Goal: Complete application form

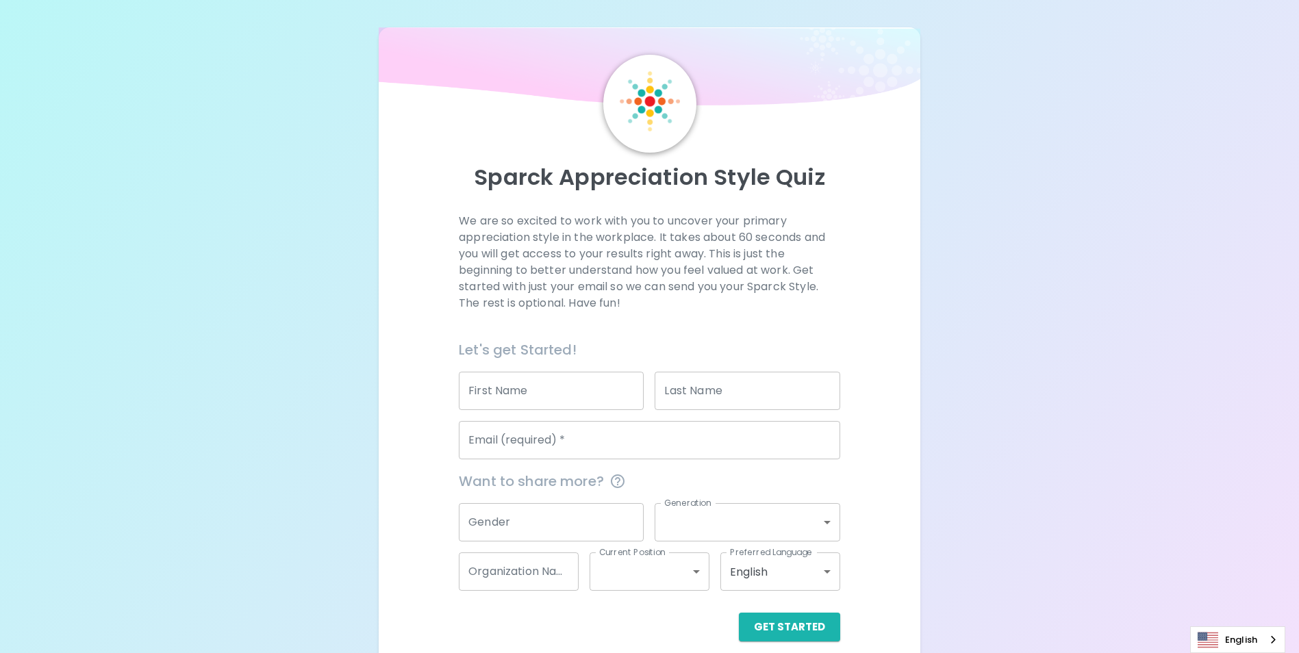
click at [567, 401] on input "First Name" at bounding box center [551, 391] width 185 height 38
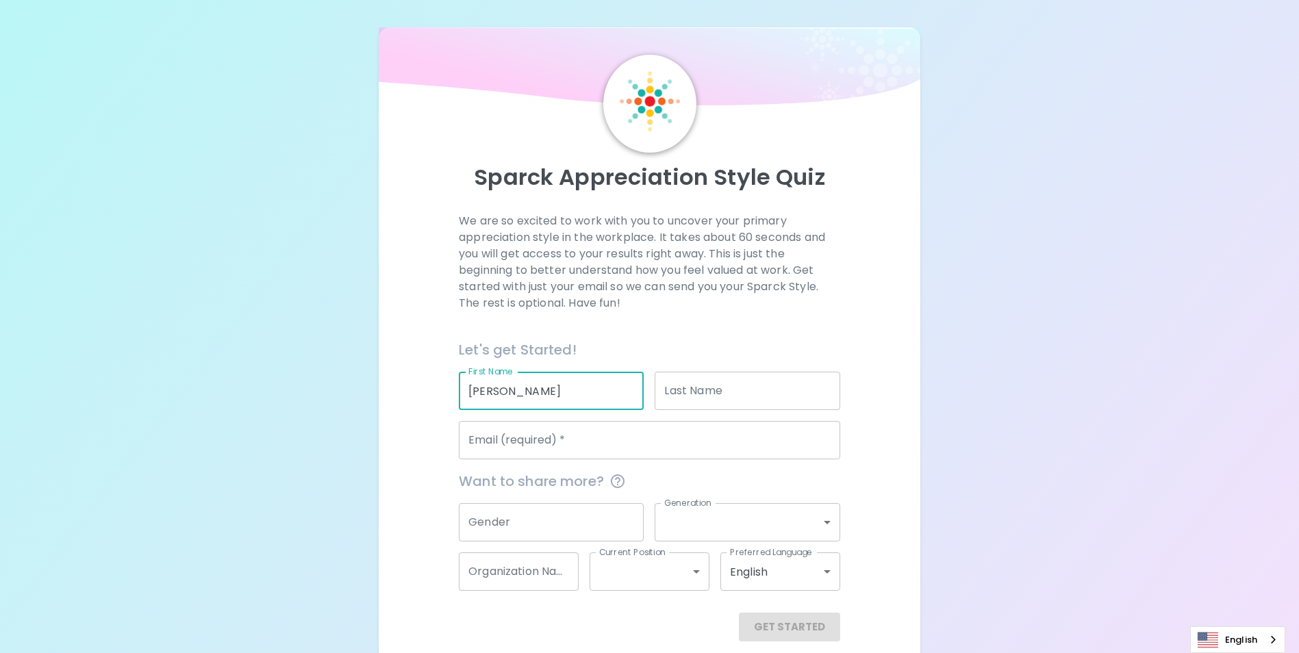
type input "[PERSON_NAME]"
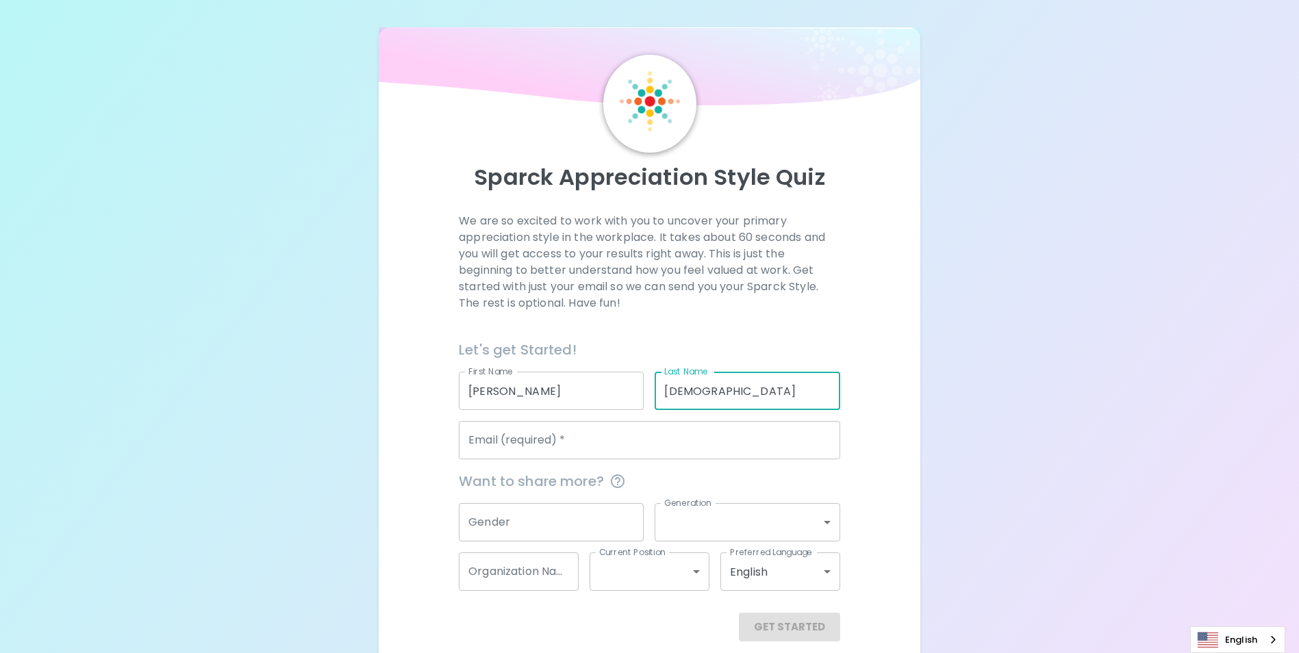
type input "[DEMOGRAPHIC_DATA]"
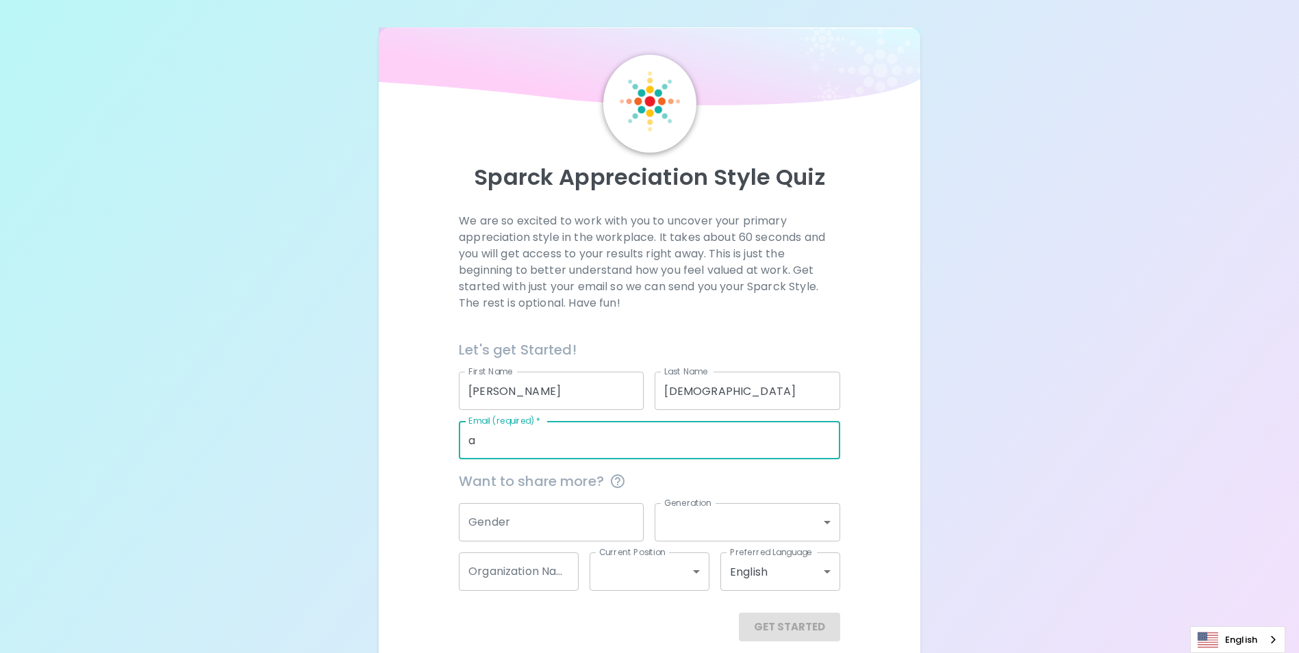
type input "[EMAIL_ADDRESS][DOMAIN_NAME]"
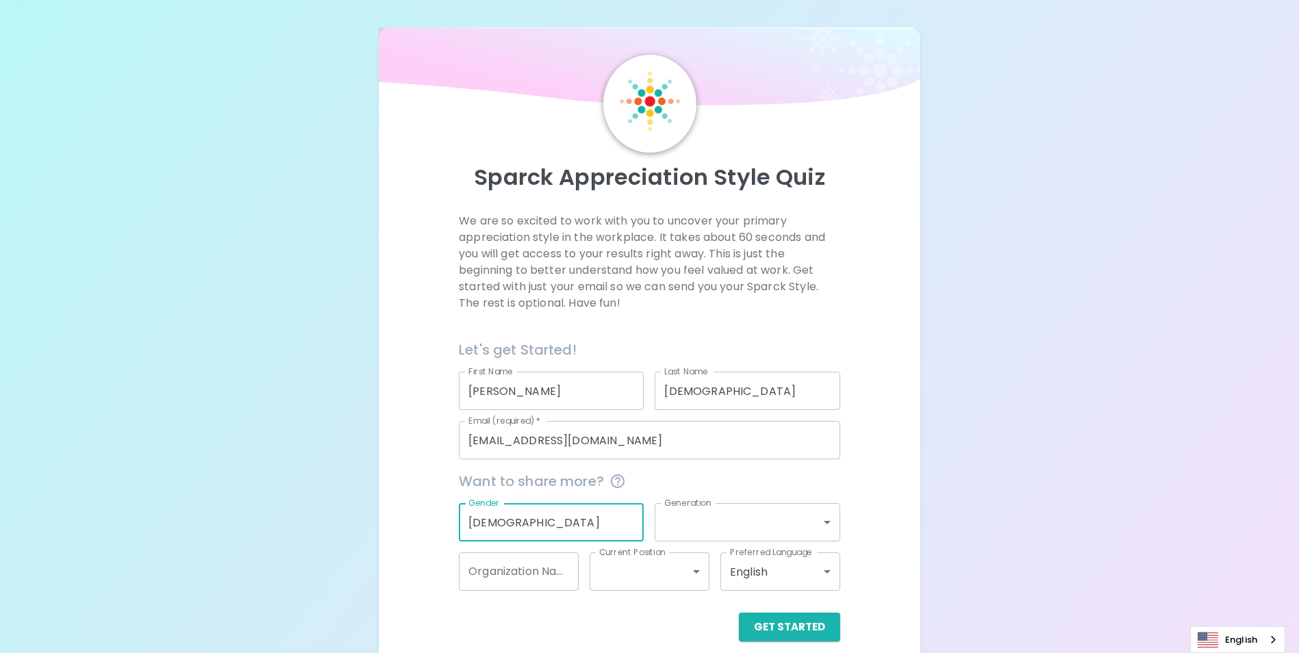
type input "[DEMOGRAPHIC_DATA]"
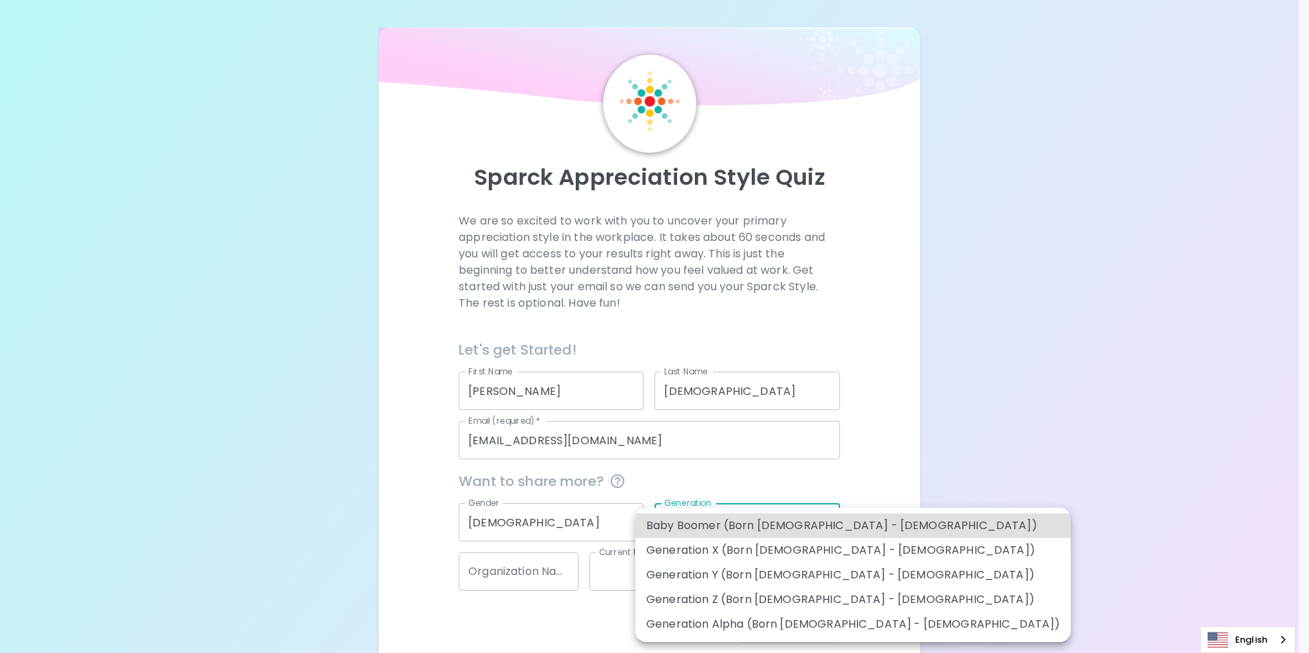
click at [756, 572] on li "Generation Y (Born [DEMOGRAPHIC_DATA] - [DEMOGRAPHIC_DATA])" at bounding box center [852, 575] width 435 height 25
type input "generation_y"
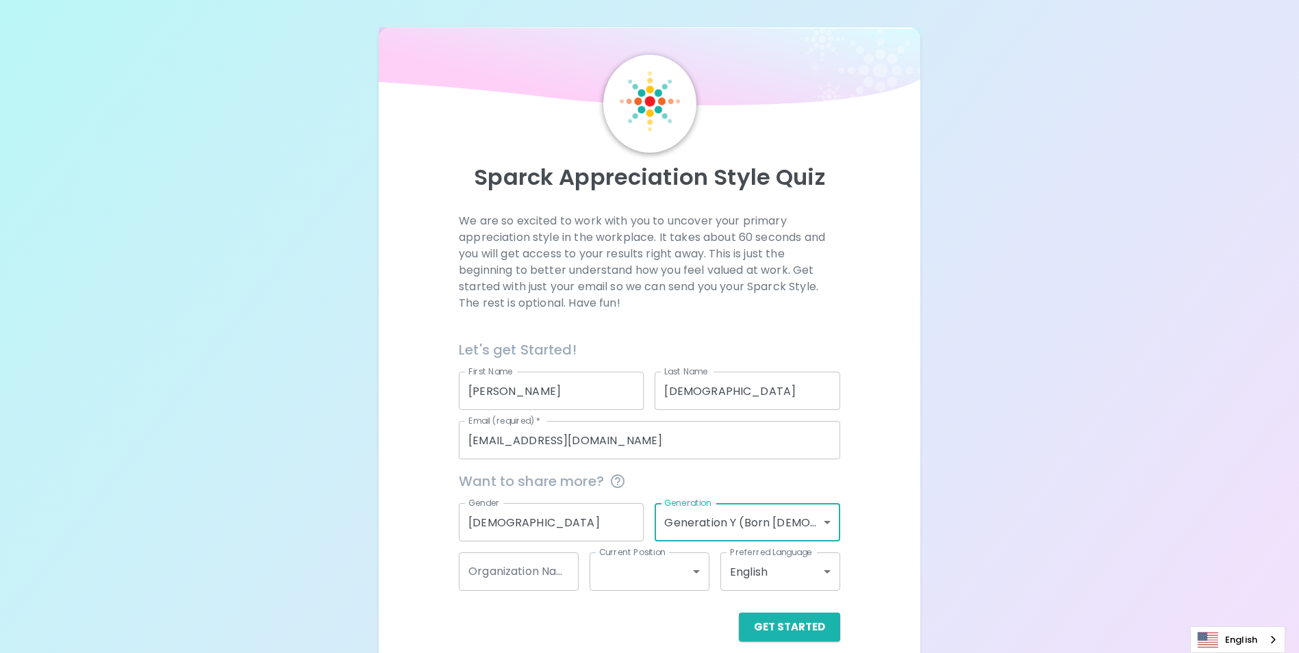
click at [518, 581] on input "Organization Name" at bounding box center [519, 571] width 120 height 38
type input "DCCCA"
drag, startPoint x: 714, startPoint y: 572, endPoint x: 689, endPoint y: 578, distance: 26.1
click at [709, 573] on div "Preferred Language English en Preferred Language" at bounding box center [774, 565] width 131 height 49
click at [689, 578] on body "Sparck Appreciation Style Quiz We are so excited to work with you to uncover yo…" at bounding box center [649, 334] width 1299 height 669
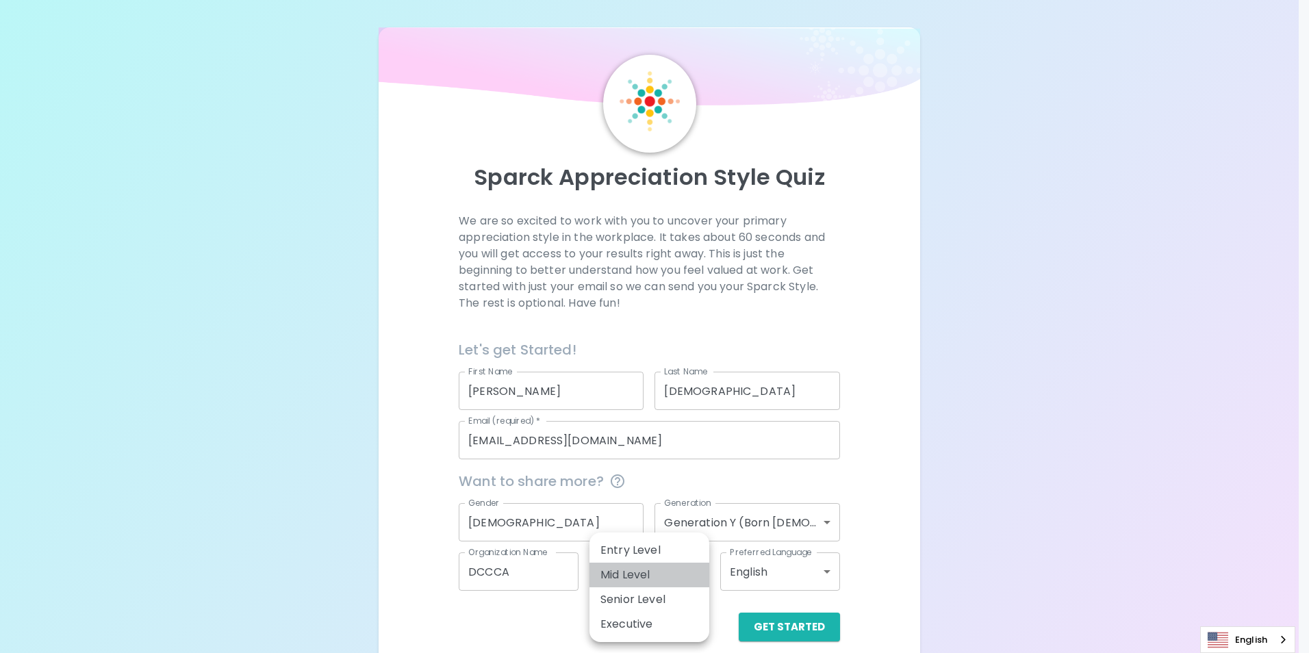
click at [681, 563] on li "Mid Level" at bounding box center [649, 575] width 120 height 25
click at [671, 576] on body "Sparck Appreciation Style Quiz We are so excited to work with you to uncover yo…" at bounding box center [654, 334] width 1309 height 669
click at [663, 543] on li "Entry Level" at bounding box center [649, 550] width 120 height 25
type input "entry_level"
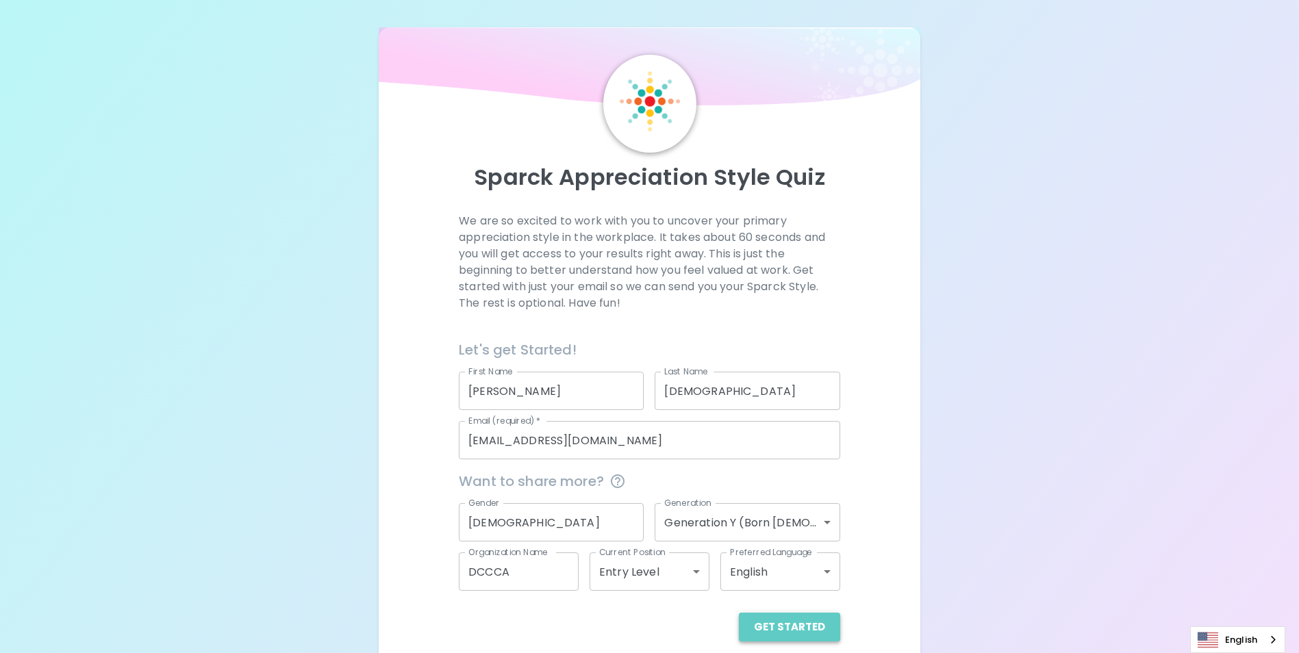
drag, startPoint x: 806, startPoint y: 627, endPoint x: 853, endPoint y: 595, distance: 56.6
click at [806, 626] on button "Get Started" at bounding box center [789, 627] width 101 height 29
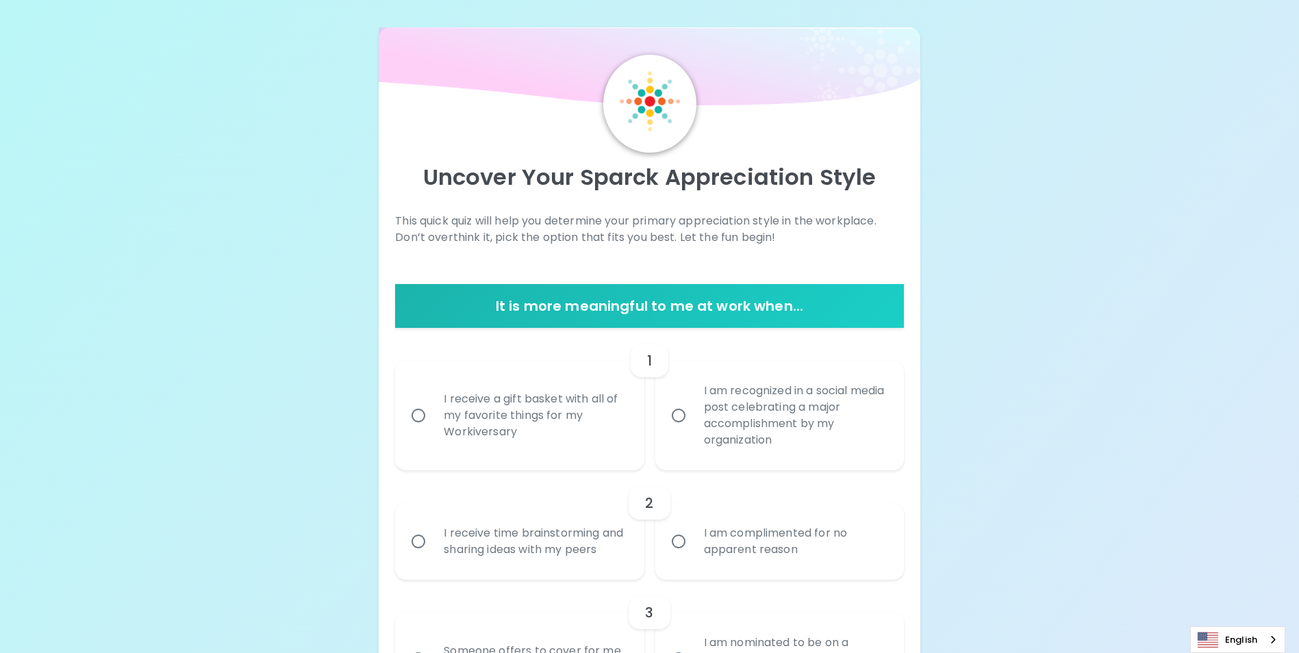
drag, startPoint x: 526, startPoint y: 413, endPoint x: 520, endPoint y: 422, distance: 10.7
click at [520, 422] on div "I receive a gift basket with all of my favorite things for my Workiversary" at bounding box center [534, 415] width 203 height 82
drag, startPoint x: 520, startPoint y: 422, endPoint x: 420, endPoint y: 413, distance: 100.3
click at [420, 413] on input "I receive a gift basket with all of my favorite things for my Workiversary" at bounding box center [418, 415] width 29 height 29
radio input "true"
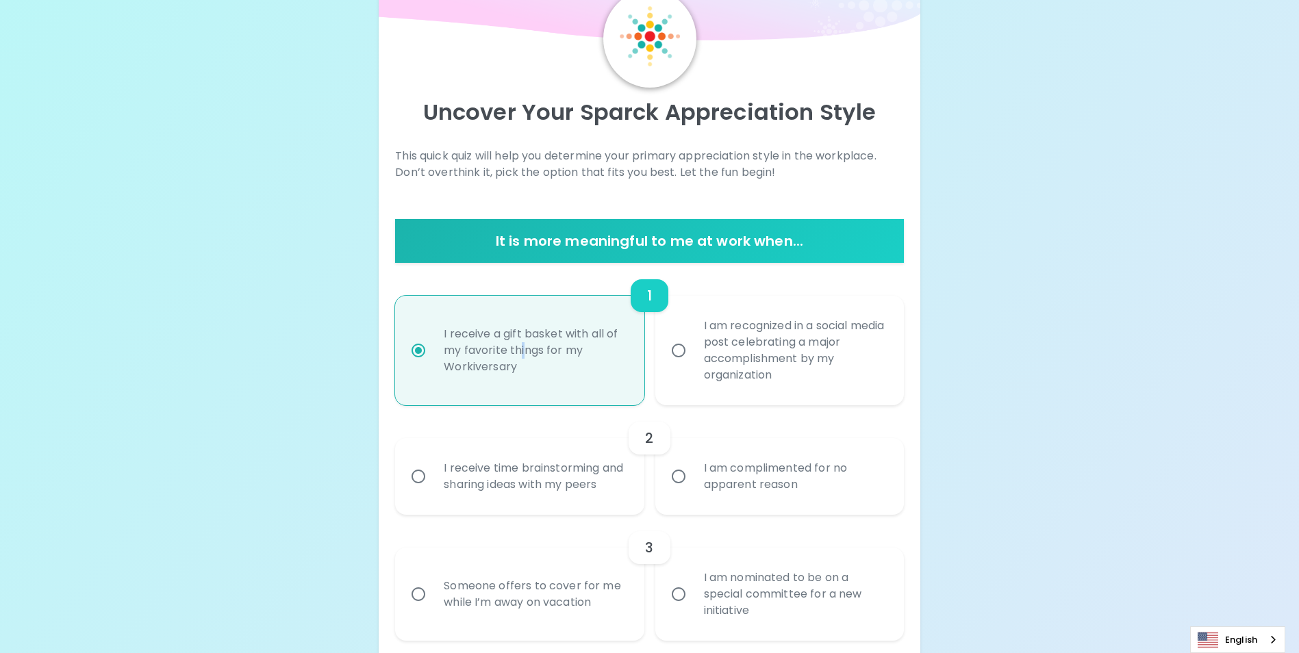
scroll to position [110, 0]
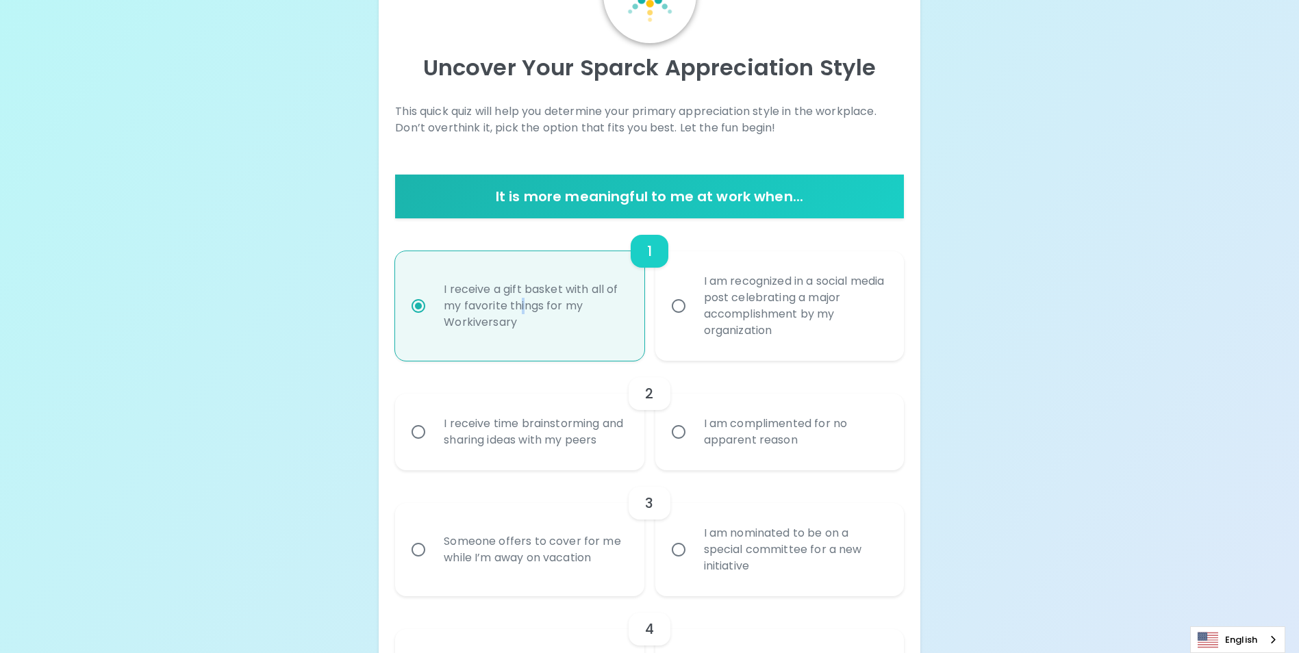
click at [672, 439] on input "I am complimented for no apparent reason" at bounding box center [678, 432] width 29 height 29
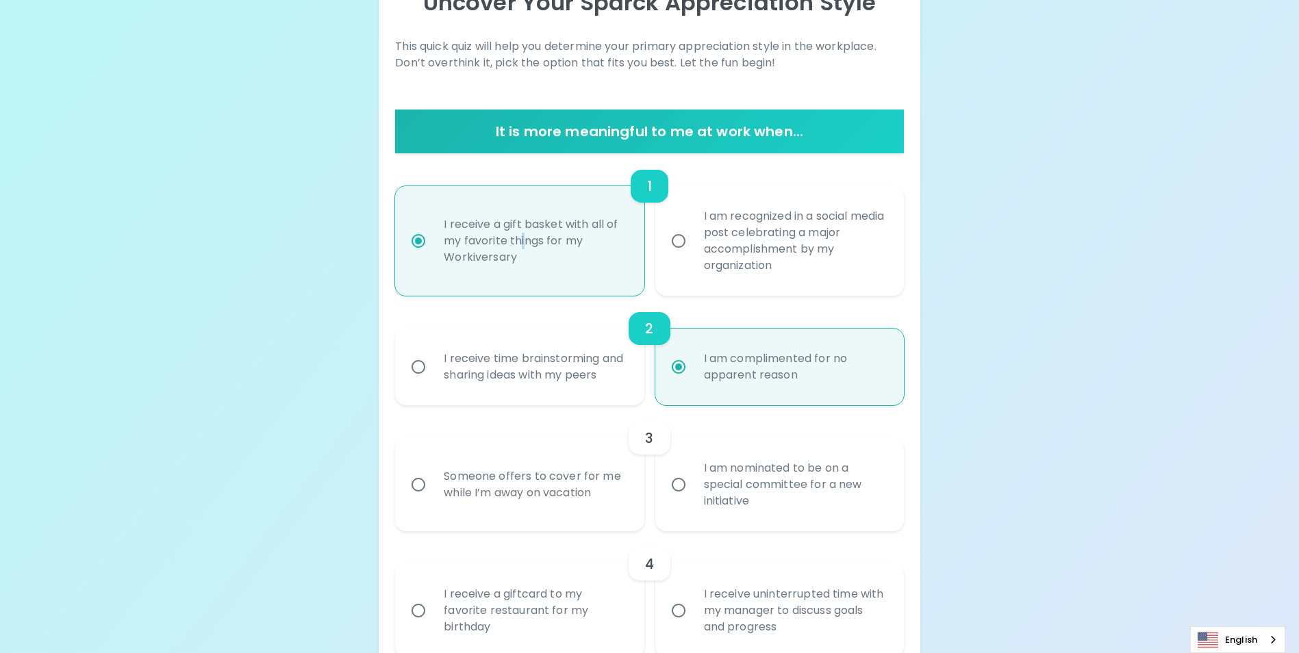
scroll to position [219, 0]
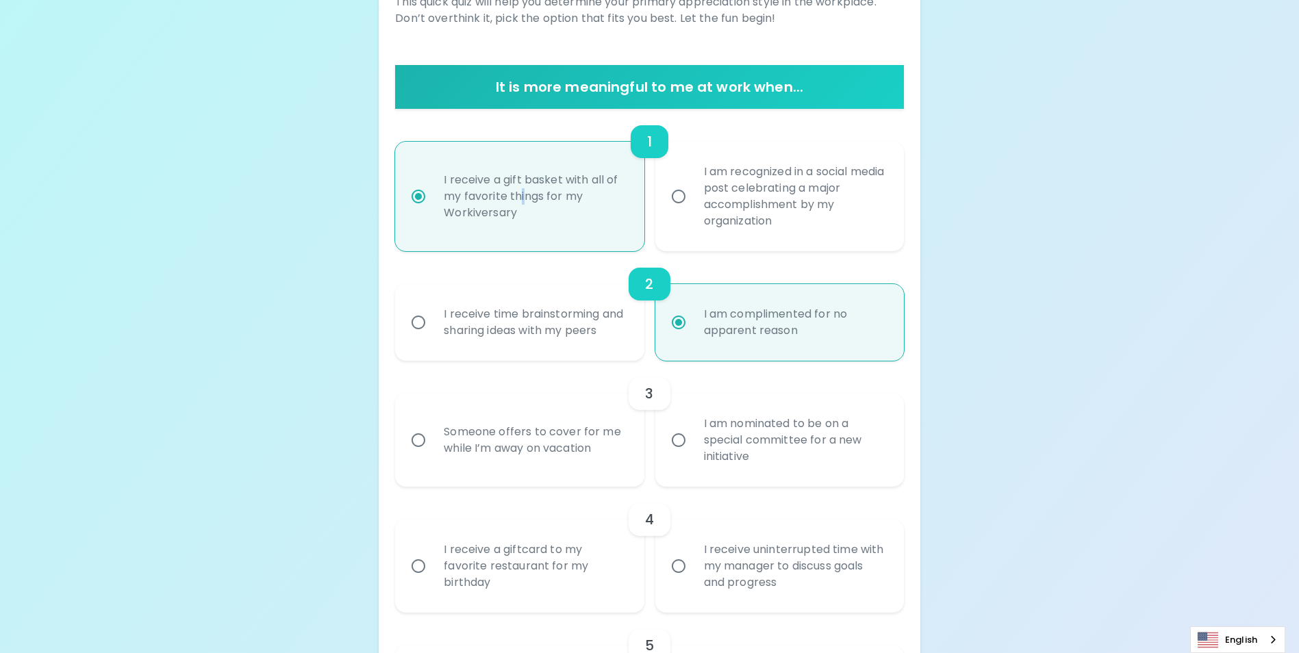
radio input "true"
click at [674, 453] on input "I am nominated to be on a special committee for a new initiative" at bounding box center [678, 440] width 29 height 29
radio input "false"
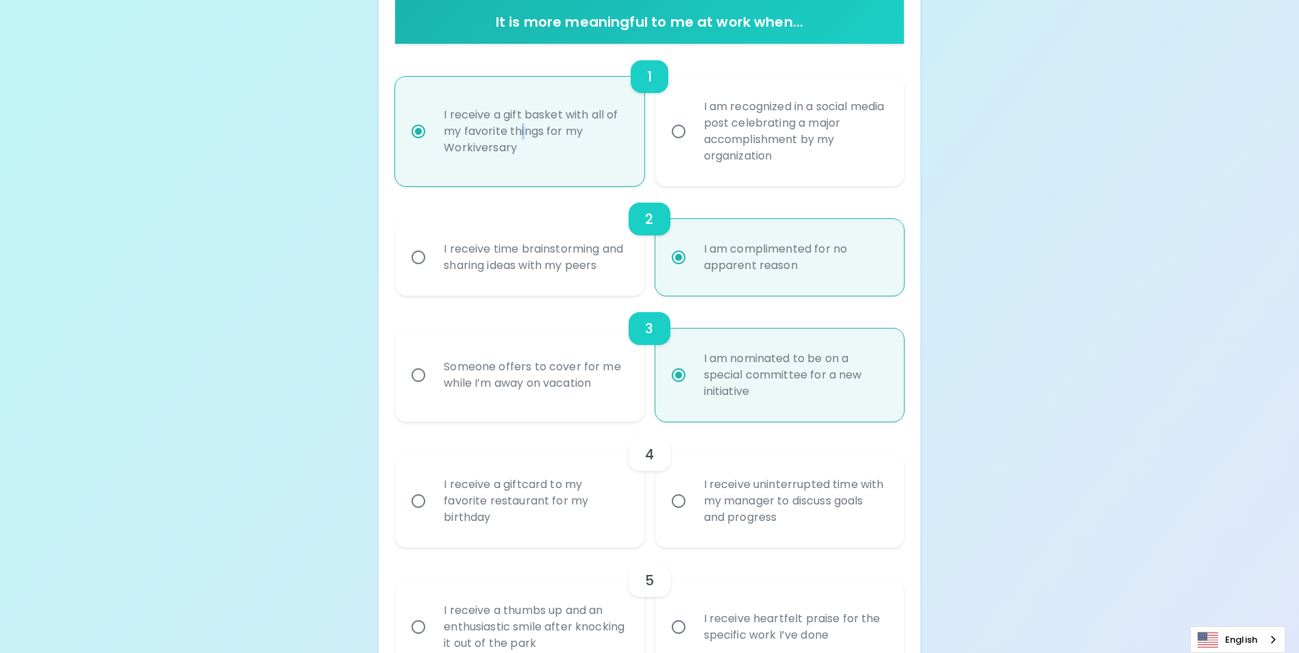
scroll to position [329, 0]
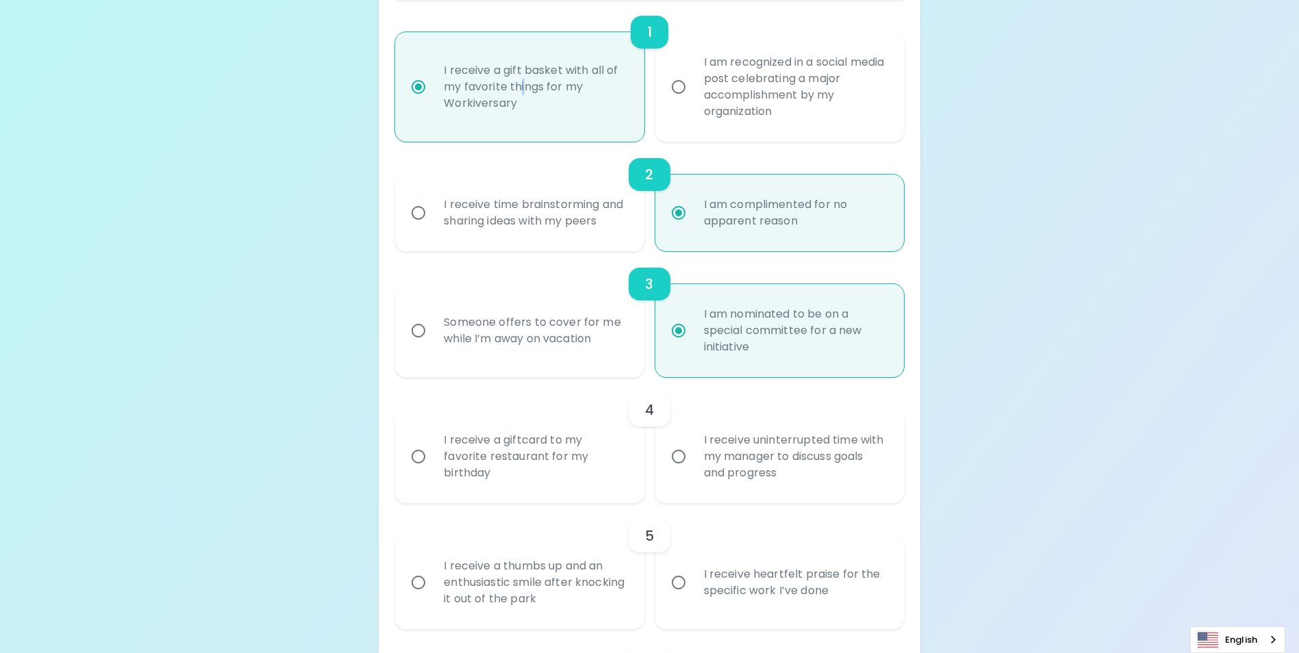
radio input "true"
click at [416, 471] on input "I receive a giftcard to my favorite restaurant for my birthday" at bounding box center [418, 456] width 29 height 29
radio input "false"
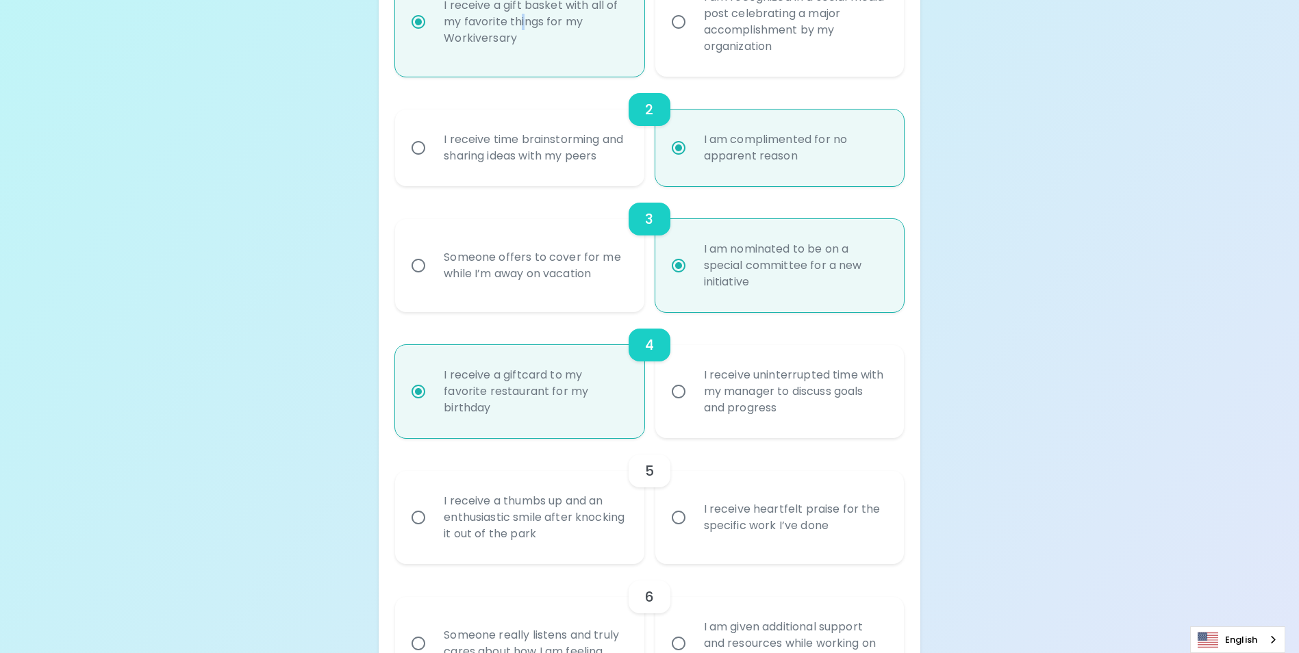
scroll to position [438, 0]
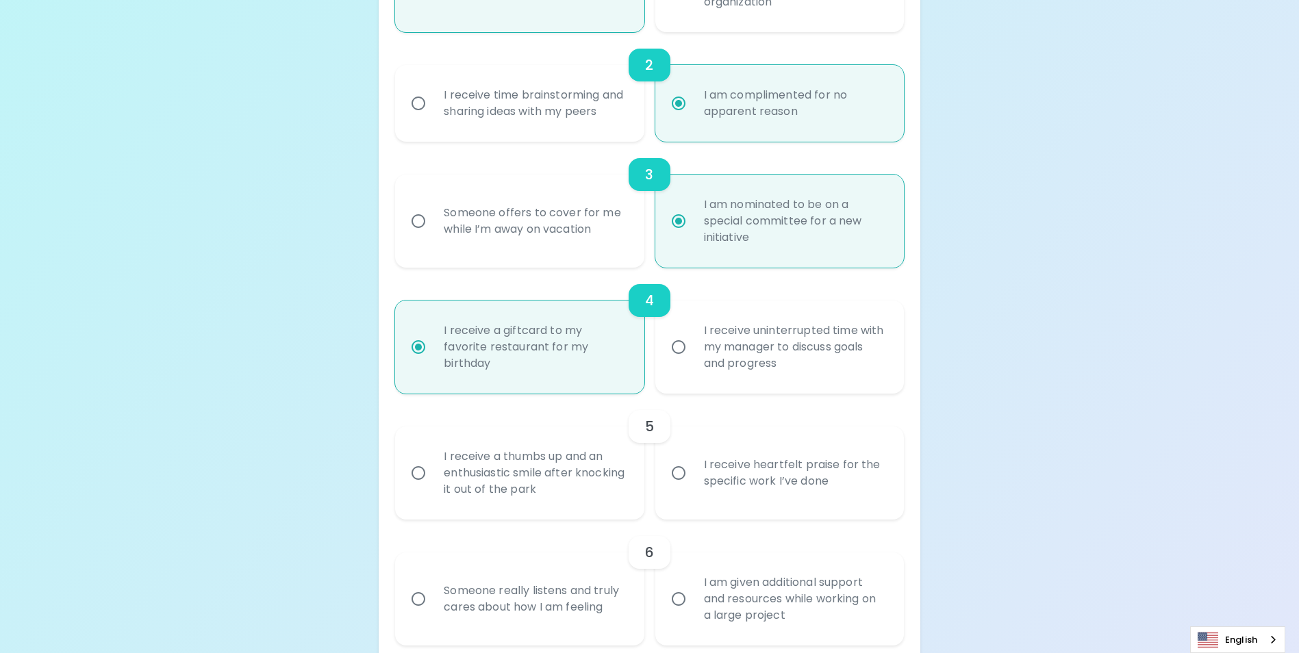
radio input "true"
click at [676, 487] on input "I receive heartfelt praise for the specific work I’ve done" at bounding box center [678, 473] width 29 height 29
radio input "false"
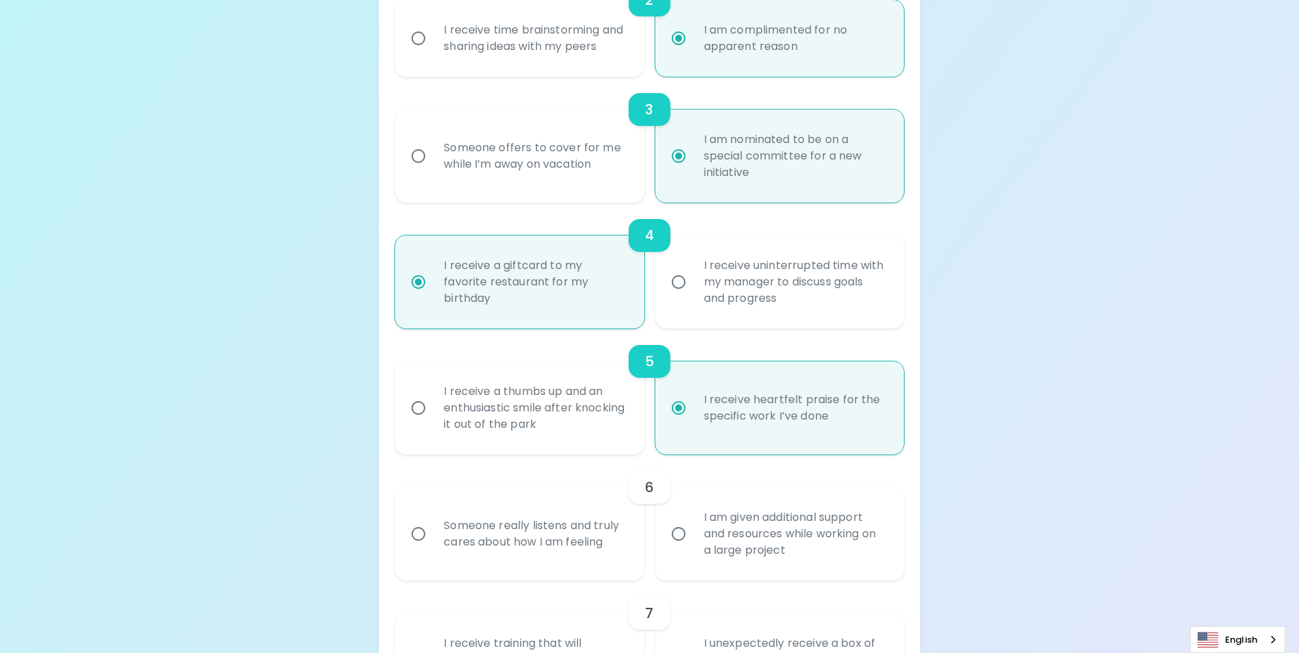
scroll to position [548, 0]
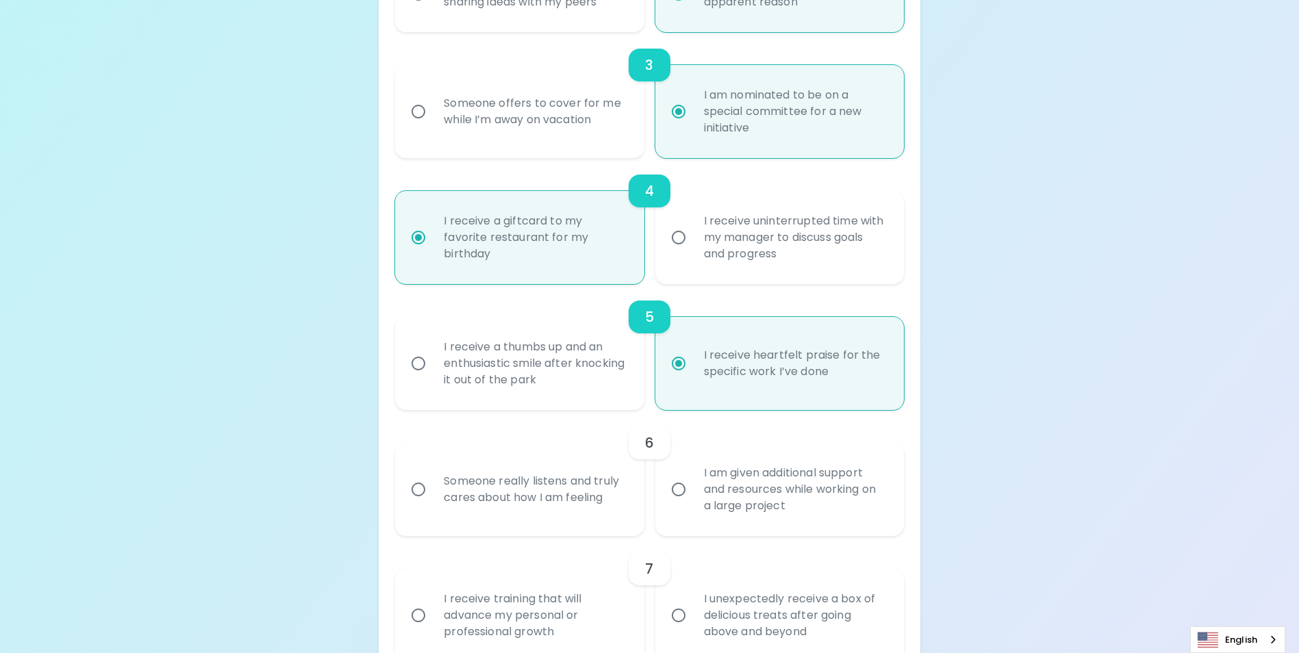
radio input "true"
click at [684, 504] on input "I am given additional support and resources while working on a large project" at bounding box center [678, 489] width 29 height 29
radio input "false"
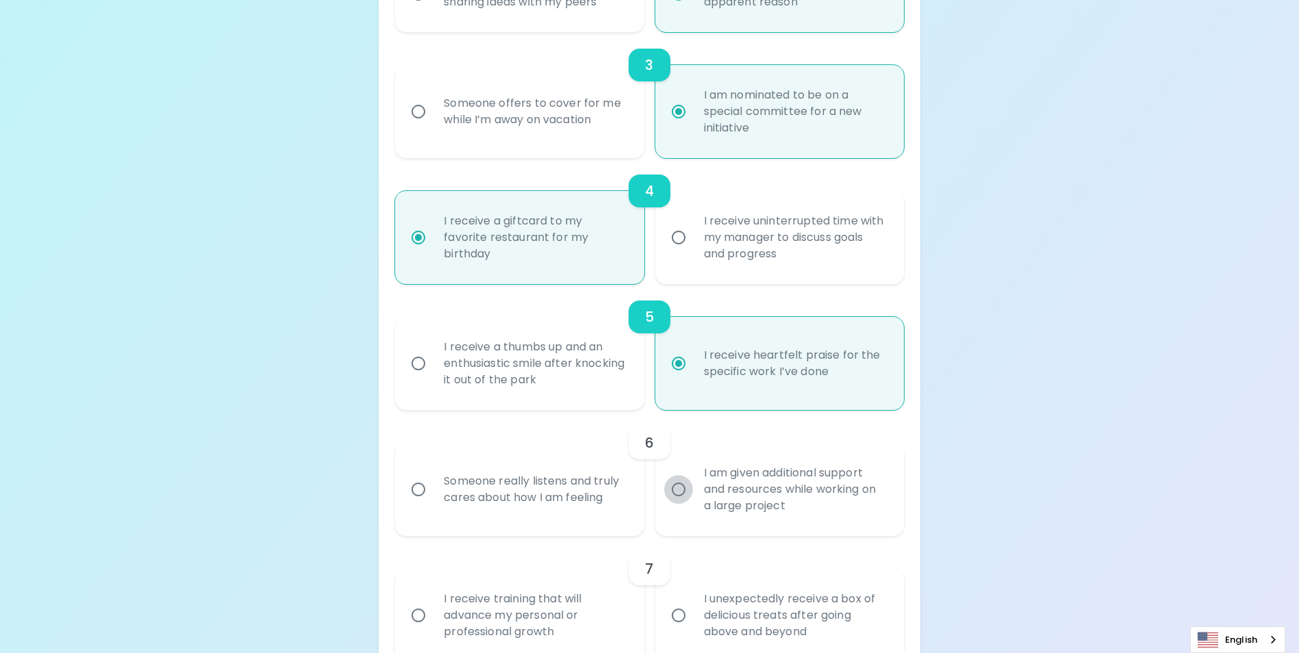
radio input "false"
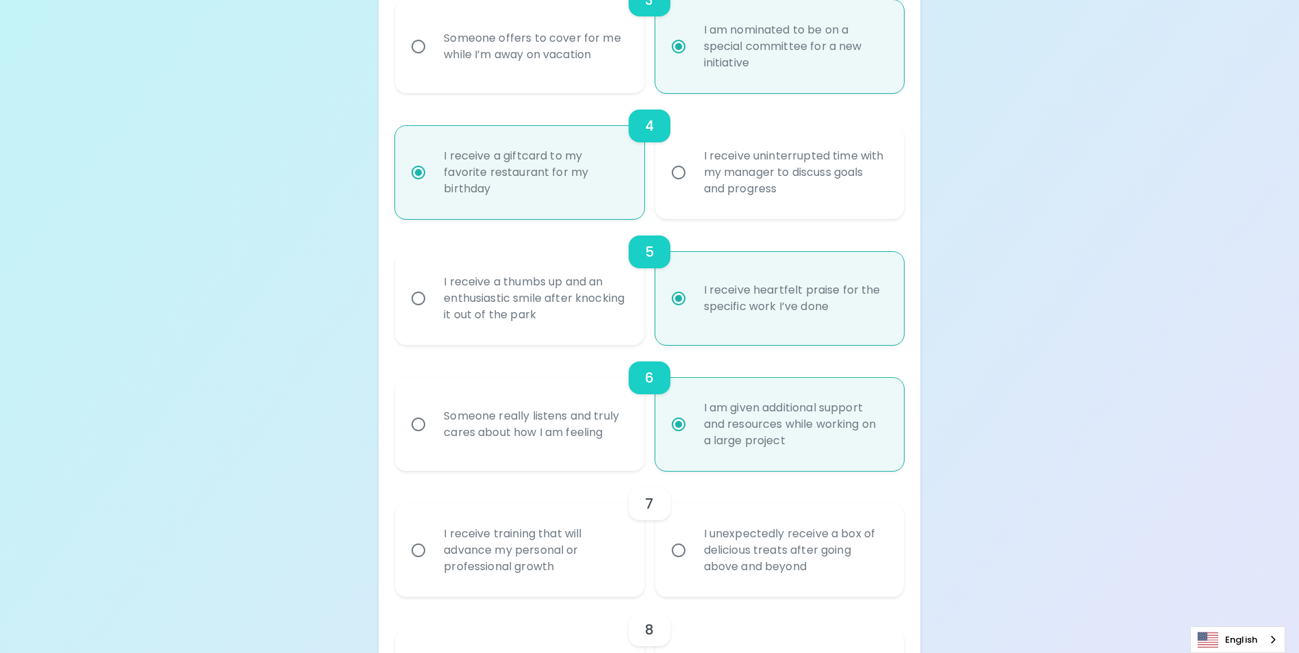
scroll to position [657, 0]
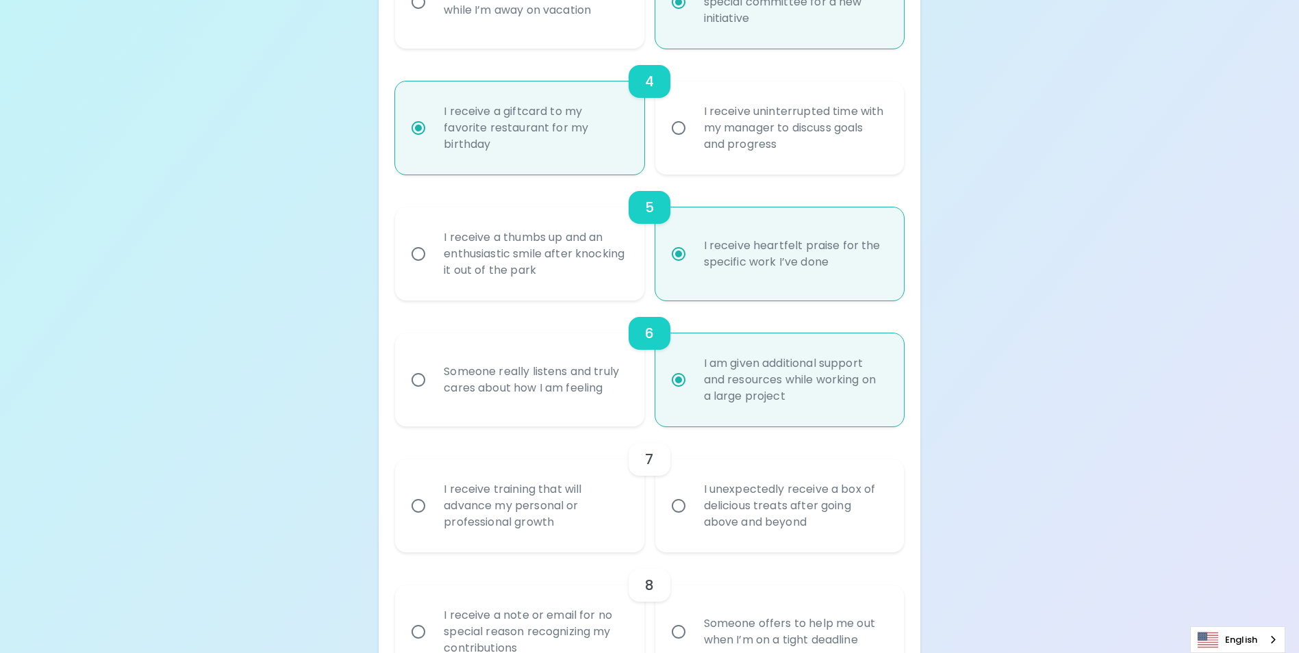
radio input "true"
click at [681, 520] on input "I unexpectedly receive a box of delicious treats after going above and beyond" at bounding box center [678, 506] width 29 height 29
radio input "false"
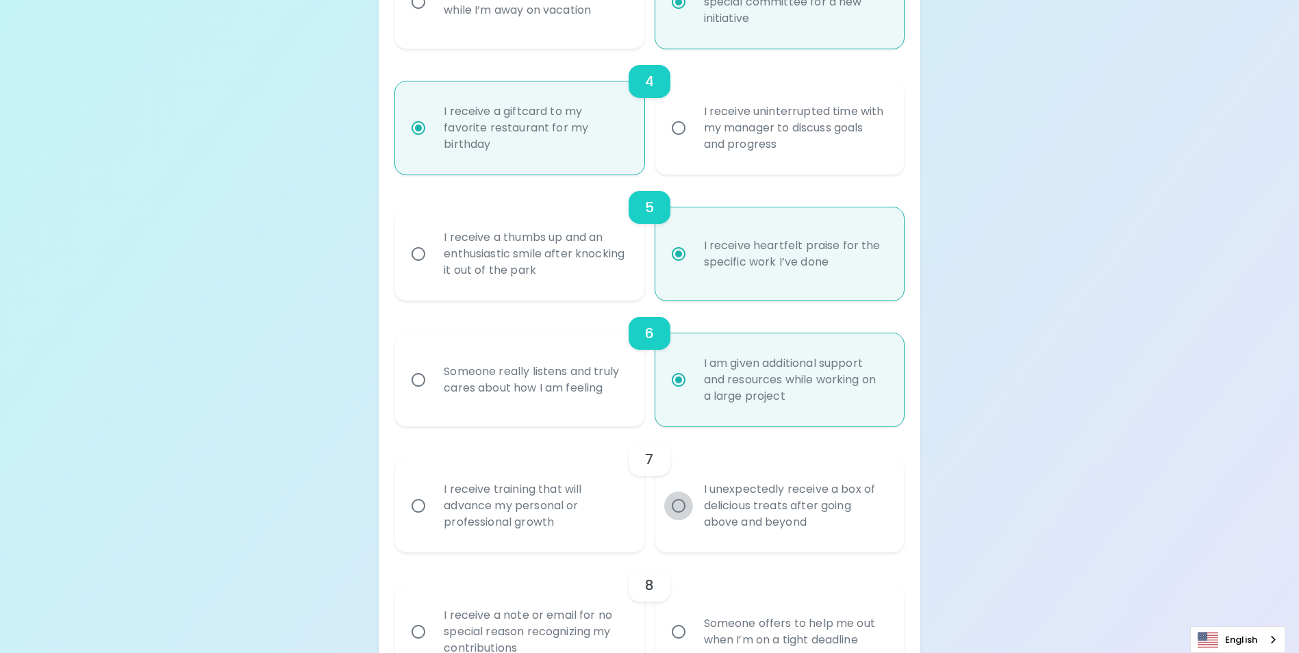
radio input "false"
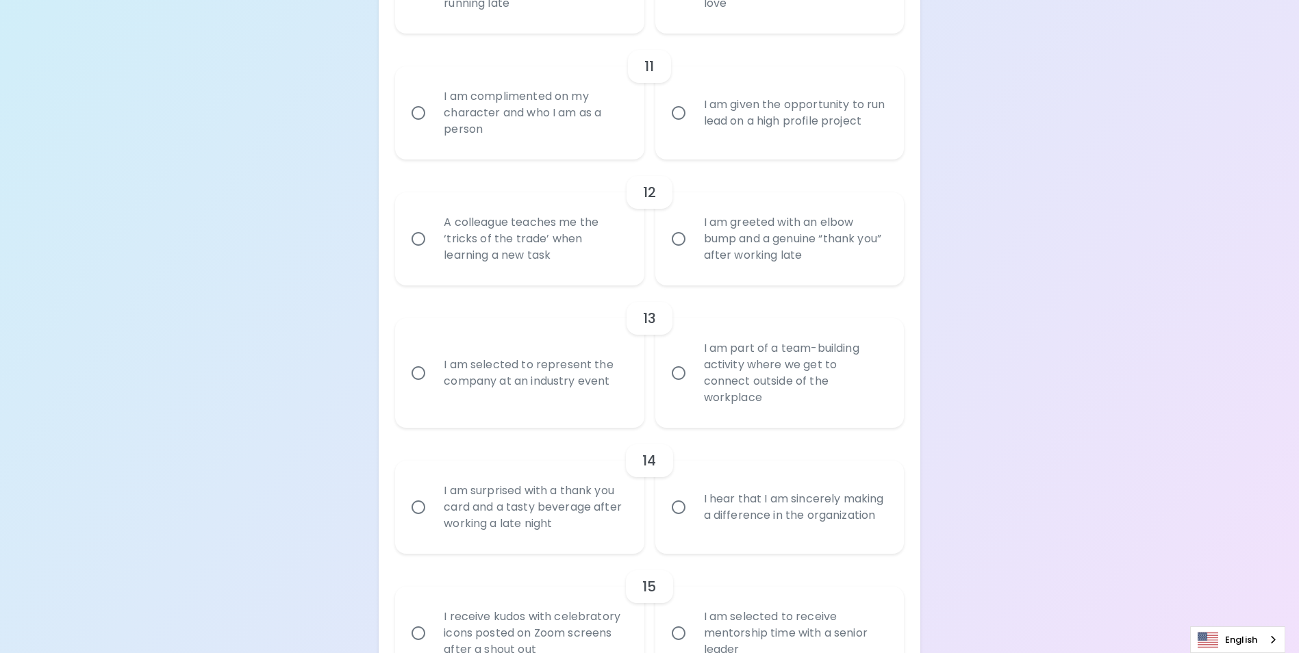
scroll to position [1648, 0]
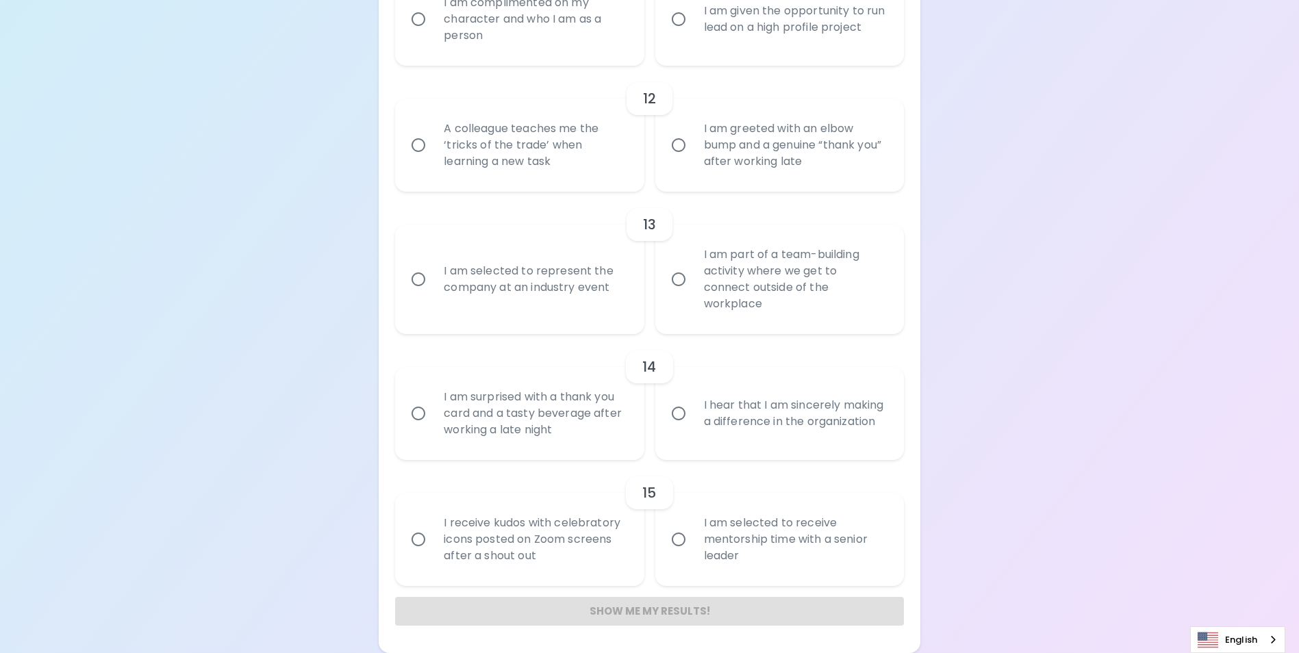
radio input "true"
